Goal: Check status

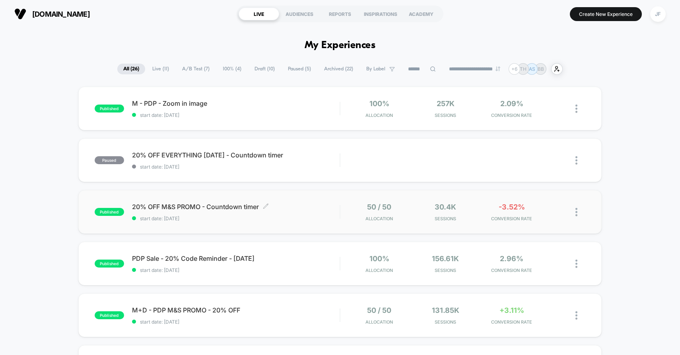
click at [333, 216] on span "start date: [DATE]" at bounding box center [236, 219] width 208 height 6
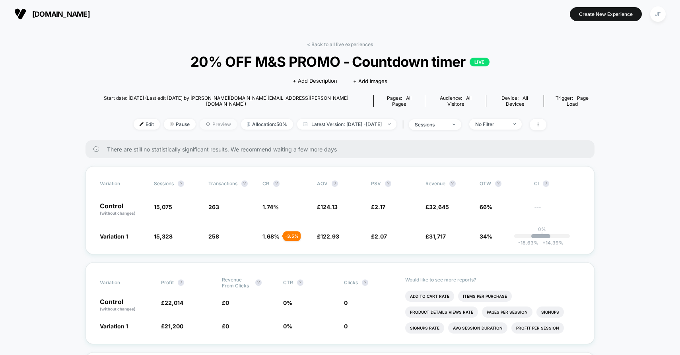
click at [206, 122] on icon at bounding box center [208, 124] width 5 height 5
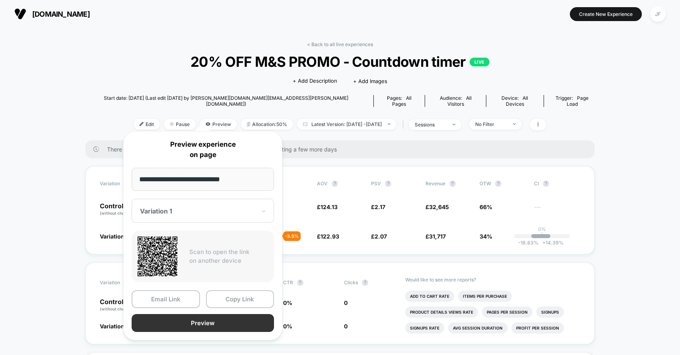
click at [186, 320] on button "Preview" at bounding box center [203, 323] width 142 height 18
